Goal: Book appointment/travel/reservation

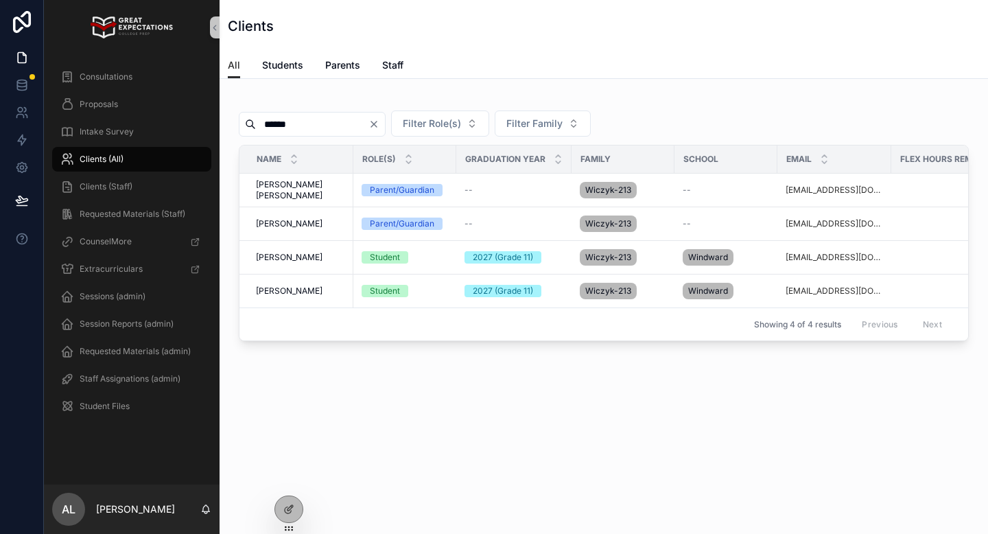
click at [379, 128] on icon "Clear" at bounding box center [373, 124] width 11 height 11
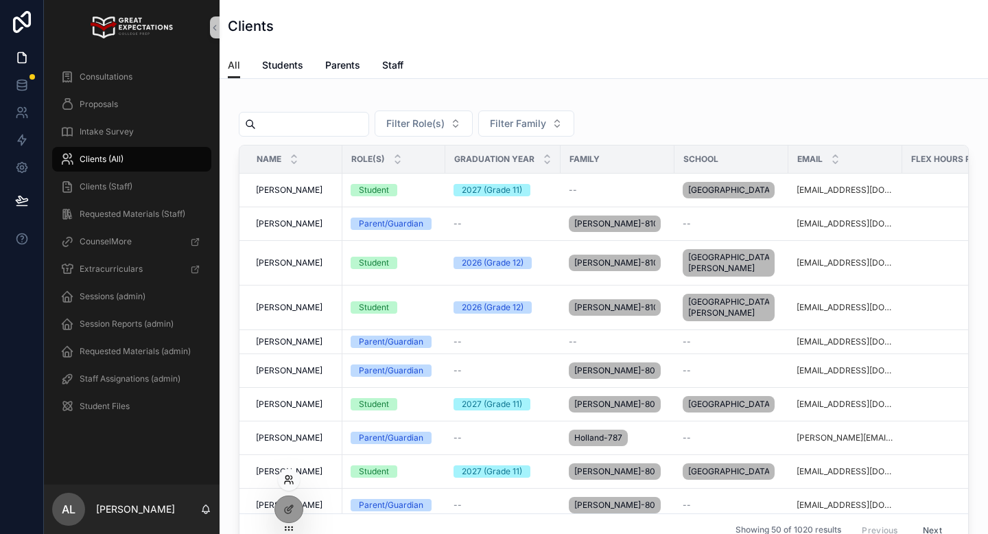
click at [287, 482] on icon at bounding box center [288, 479] width 11 height 11
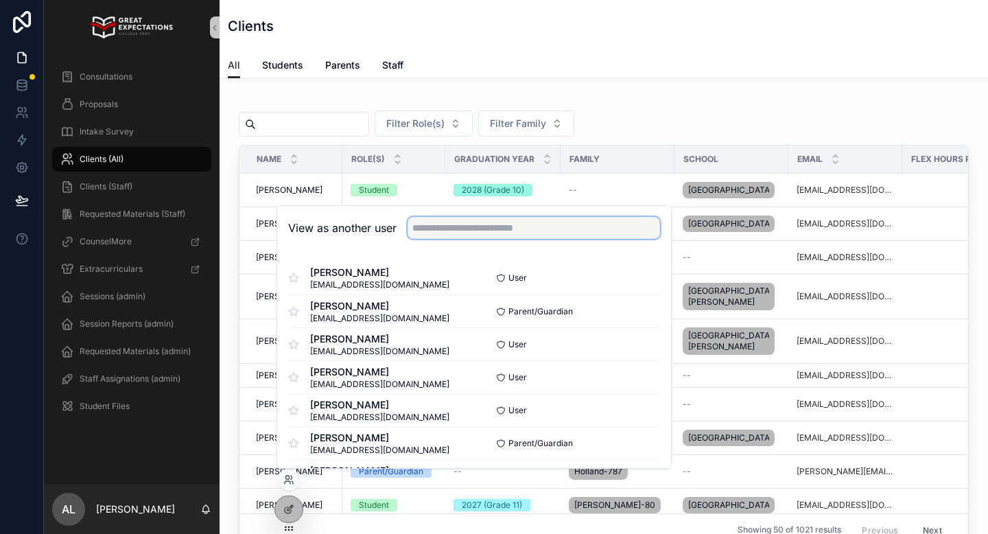
click at [442, 235] on input "text" at bounding box center [533, 228] width 252 height 22
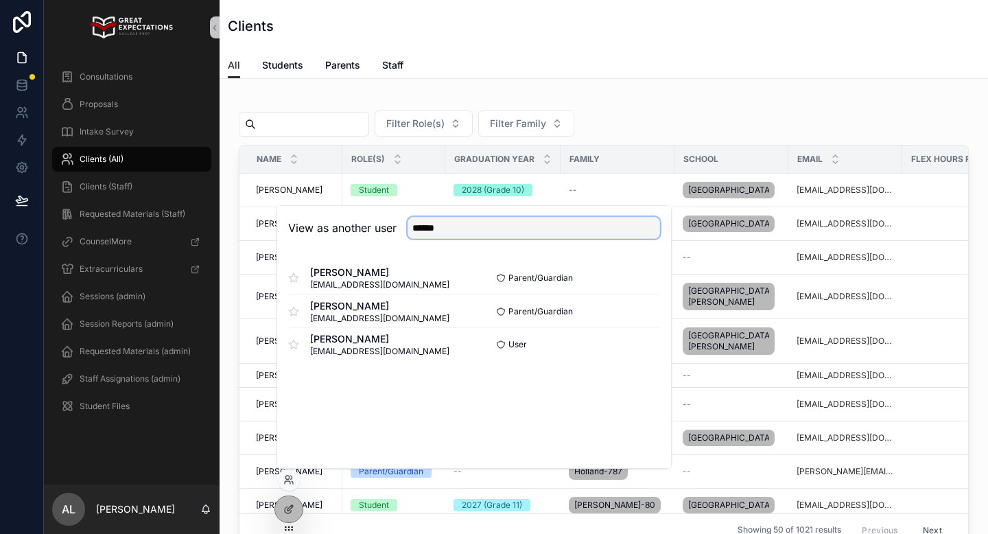
type input "******"
click at [638, 312] on button "Select" at bounding box center [642, 311] width 36 height 20
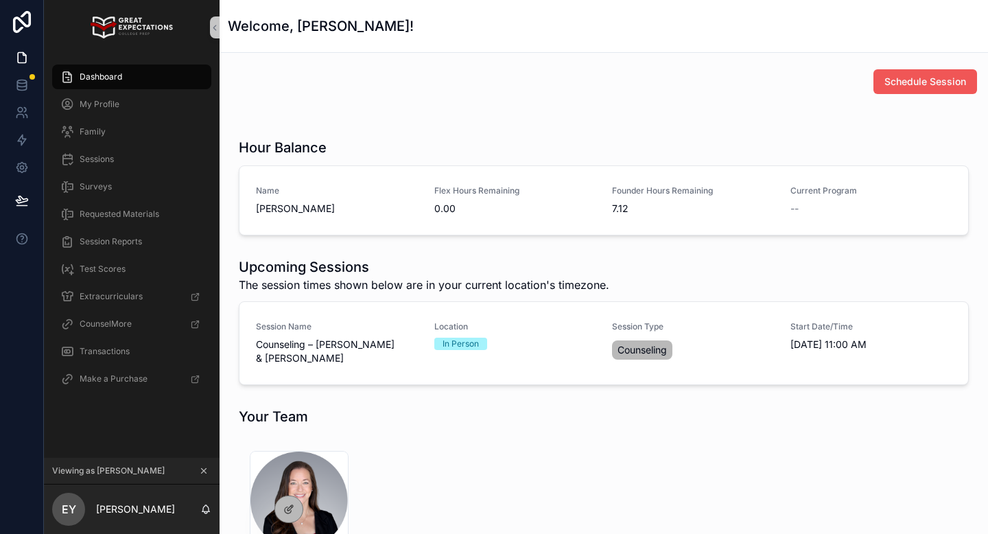
click at [903, 80] on span "Schedule Session" at bounding box center [925, 82] width 82 height 14
